Goal: Information Seeking & Learning: Learn about a topic

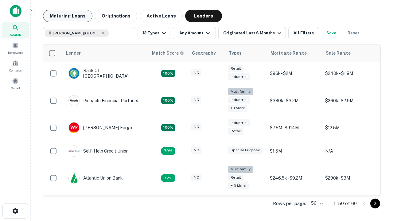
click at [68, 16] on button "Maturing Loans" at bounding box center [67, 16] width 49 height 12
